Goal: Information Seeking & Learning: Learn about a topic

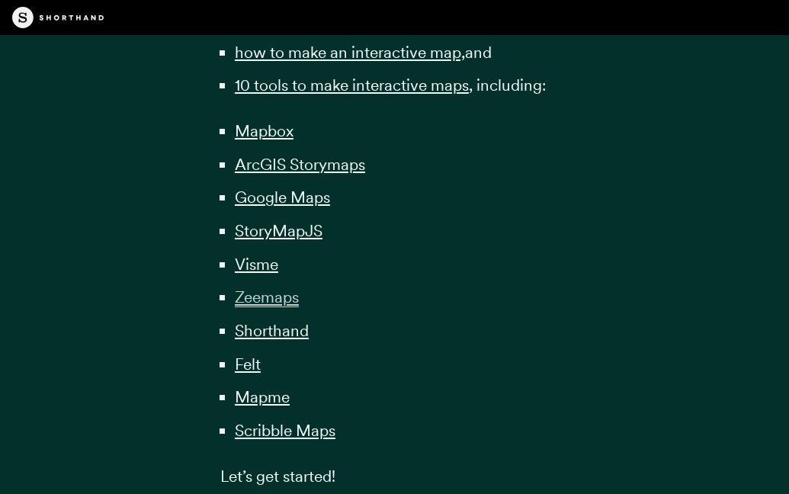
scroll to position [1165, 0]
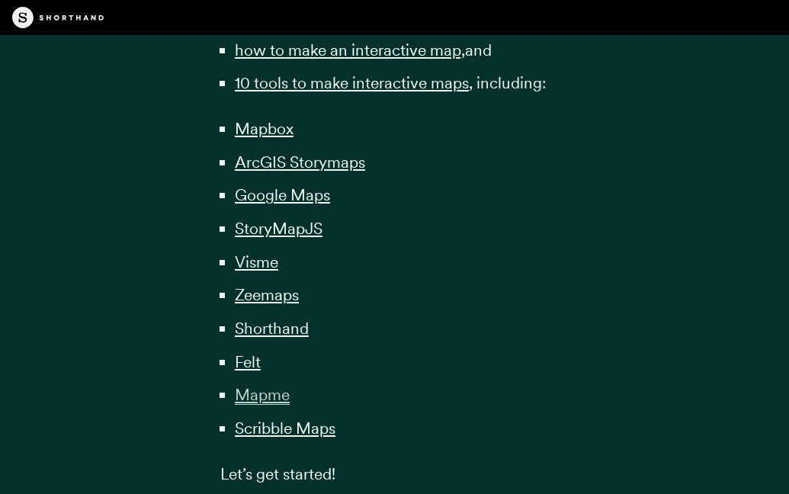
click at [276, 385] on span "Mapme" at bounding box center [262, 395] width 55 height 20
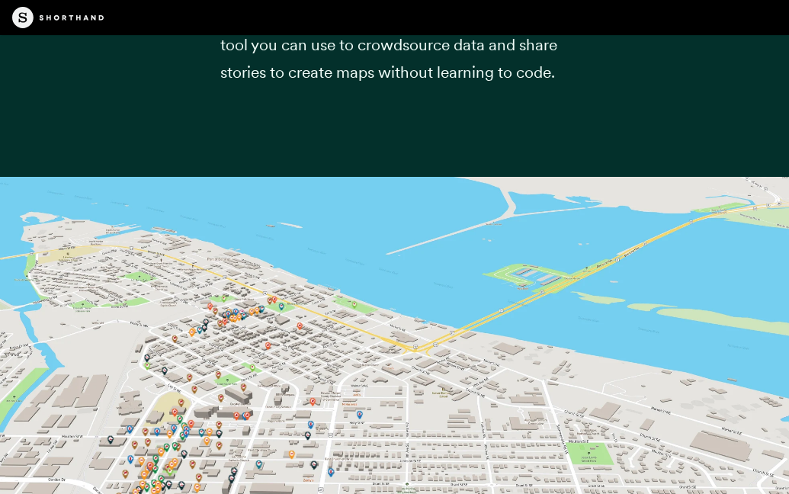
scroll to position [28841, 0]
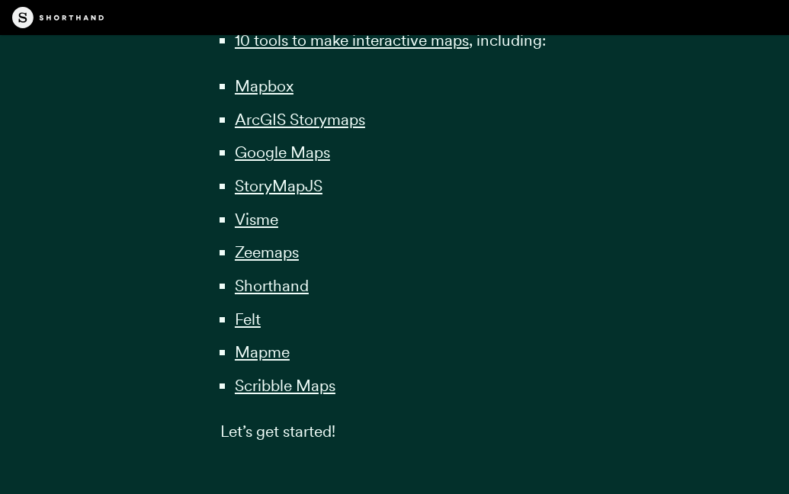
scroll to position [1165, 0]
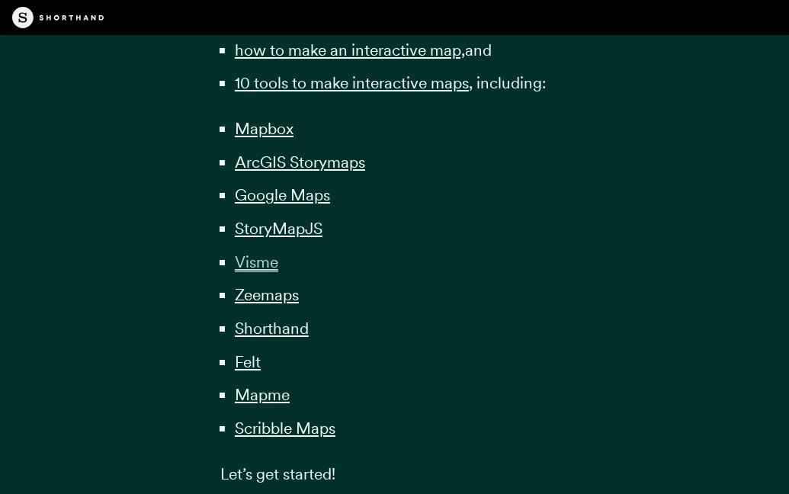
click at [271, 252] on span "Visme" at bounding box center [256, 262] width 43 height 20
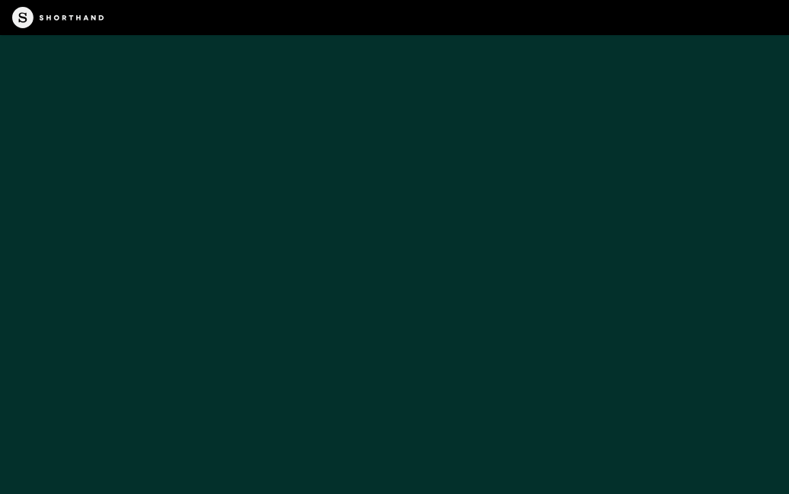
scroll to position [18000, 0]
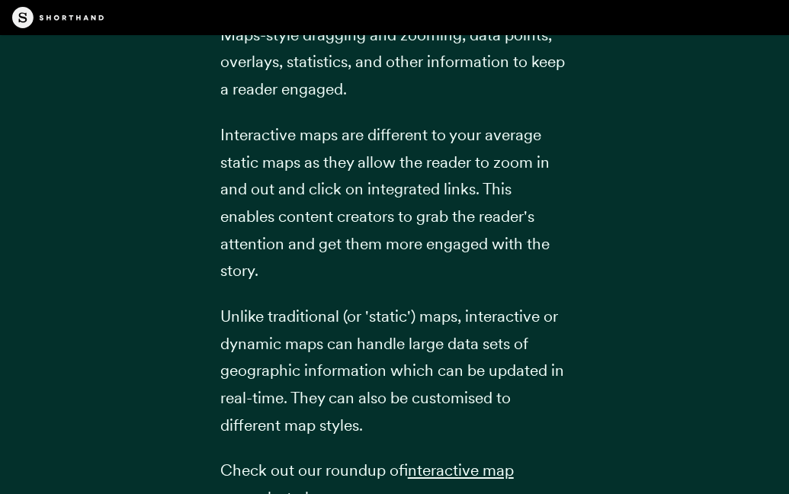
scroll to position [1165, 0]
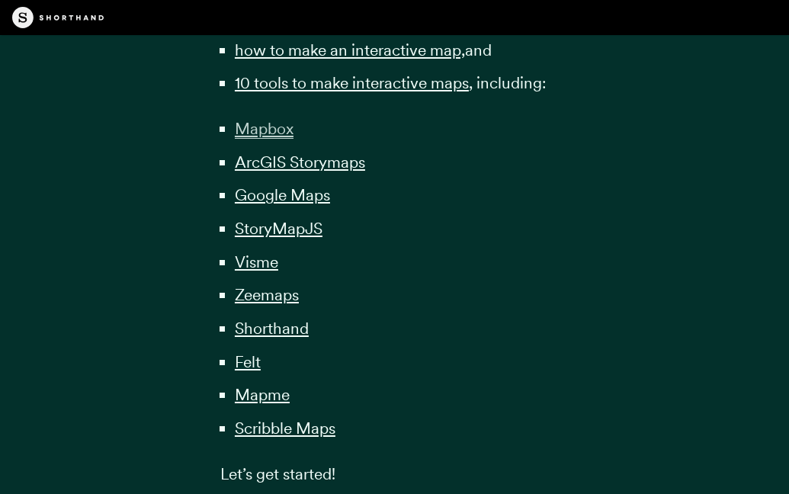
click at [278, 120] on span "Mapbox" at bounding box center [264, 129] width 59 height 20
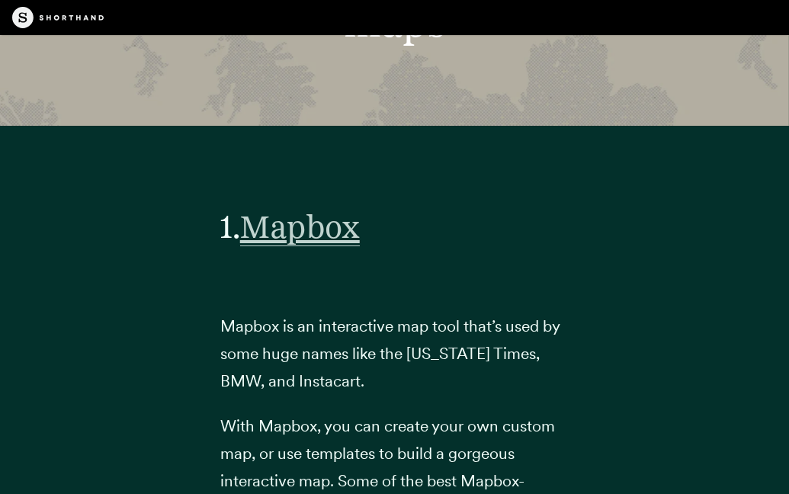
scroll to position [5561, 0]
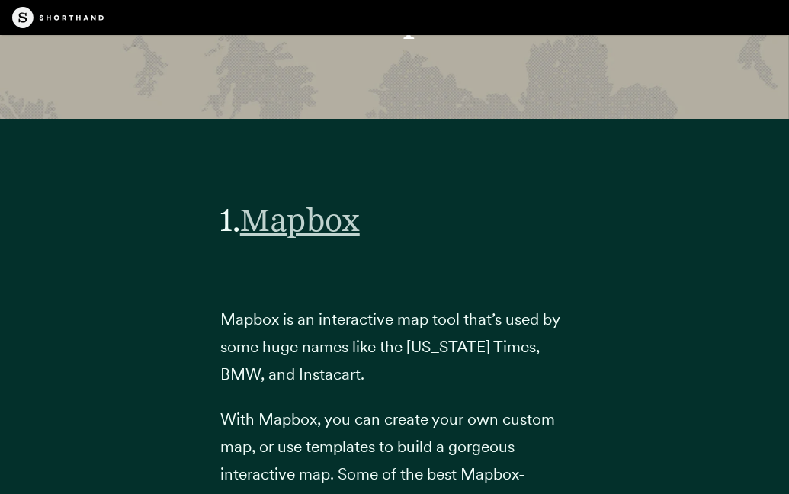
click at [293, 200] on span "Mapbox" at bounding box center [300, 219] width 120 height 39
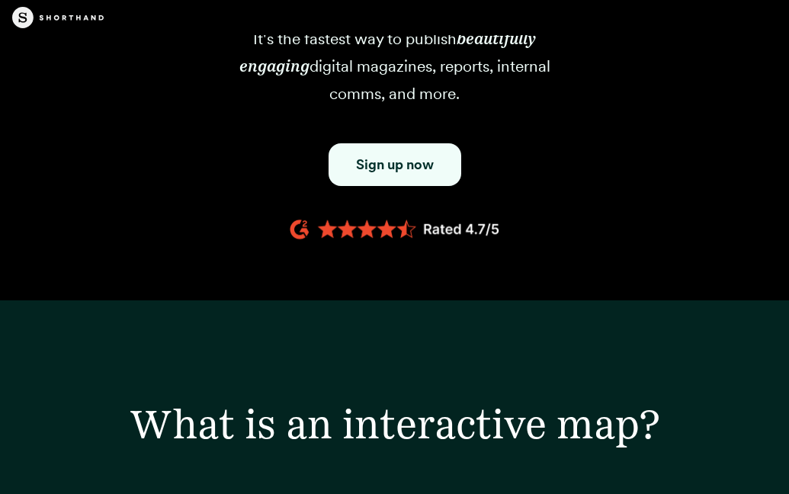
scroll to position [1165, 0]
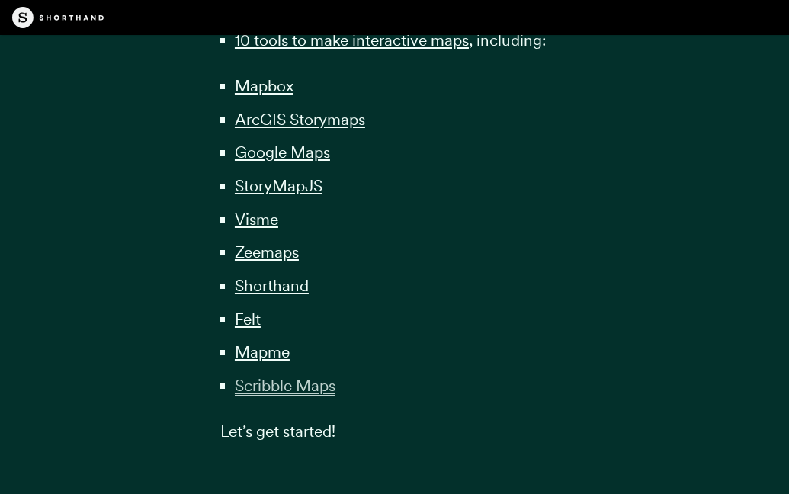
click at [287, 376] on span "Scribble Maps" at bounding box center [285, 386] width 101 height 20
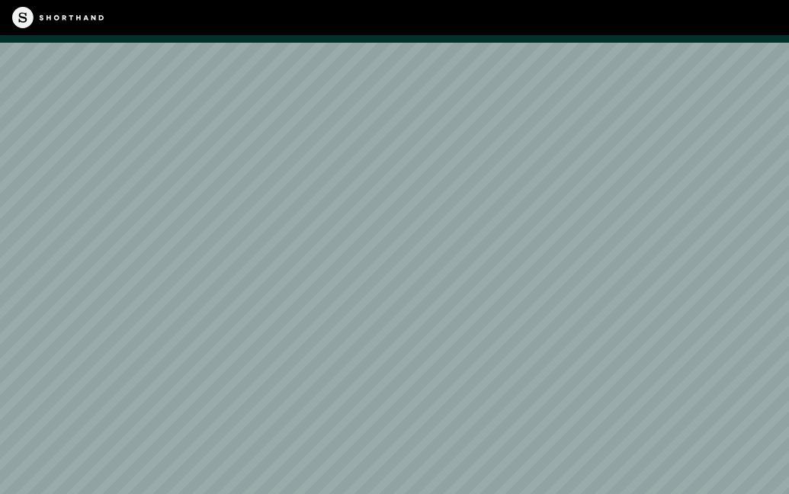
scroll to position [31601, 0]
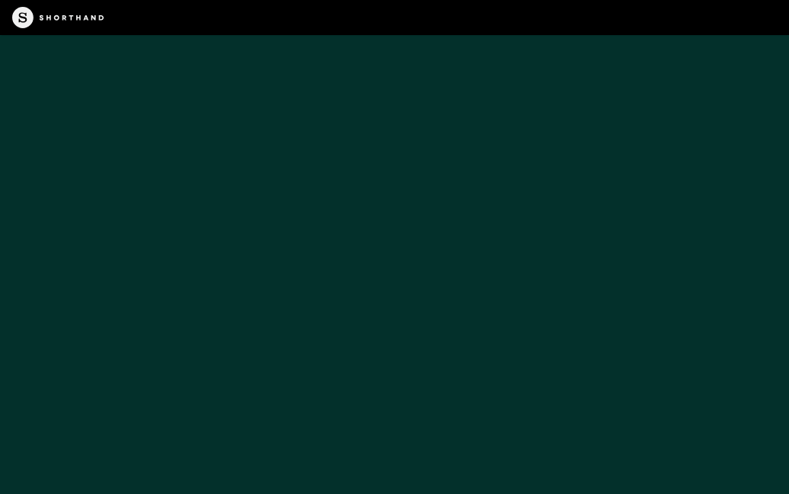
scroll to position [1208, 0]
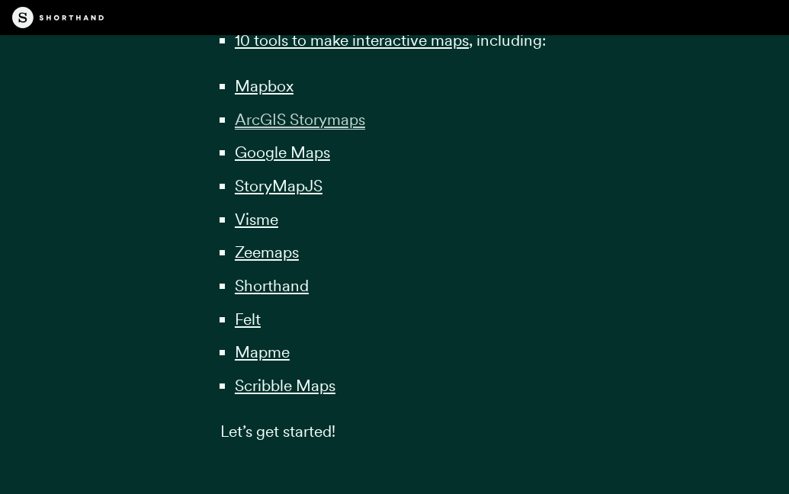
click at [266, 110] on span "ArcGIS Storymaps" at bounding box center [300, 120] width 130 height 20
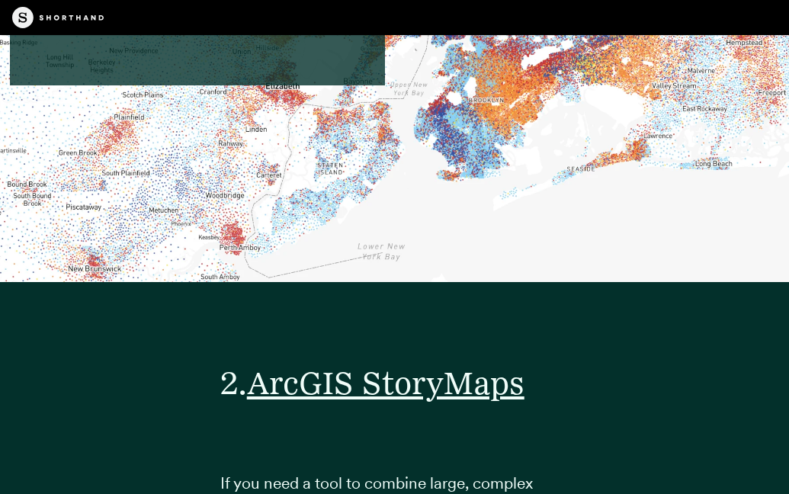
scroll to position [8351, 0]
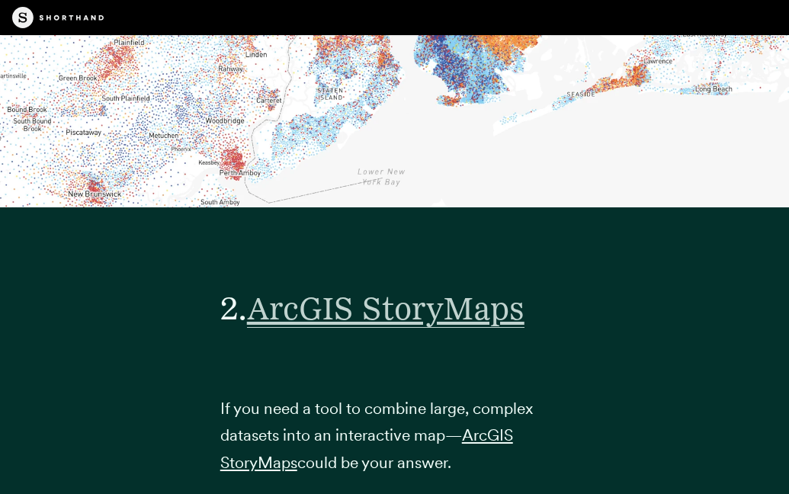
click at [339, 289] on span "ArcGIS StoryMaps" at bounding box center [385, 308] width 277 height 39
